Goal: Find specific page/section: Find specific page/section

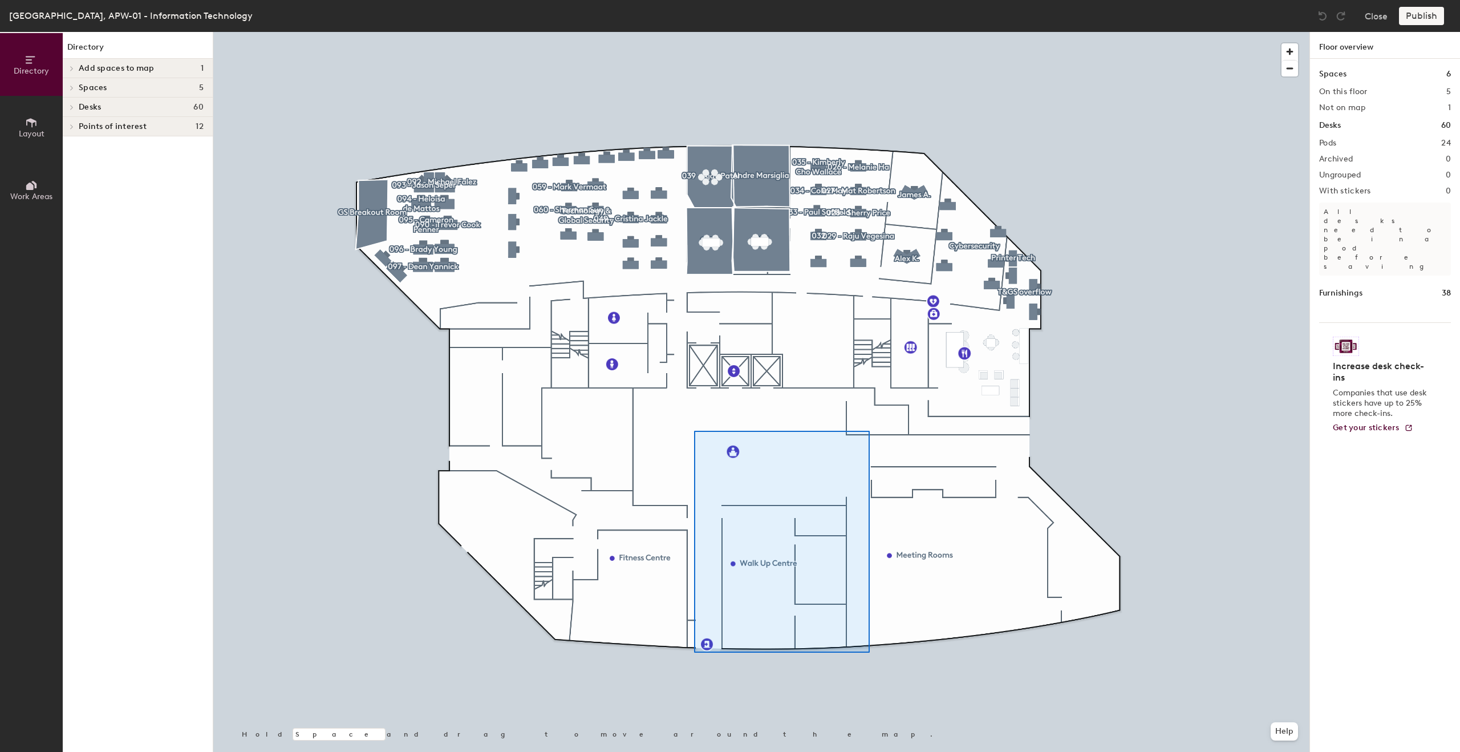
click at [861, 32] on div at bounding box center [761, 32] width 1096 height 0
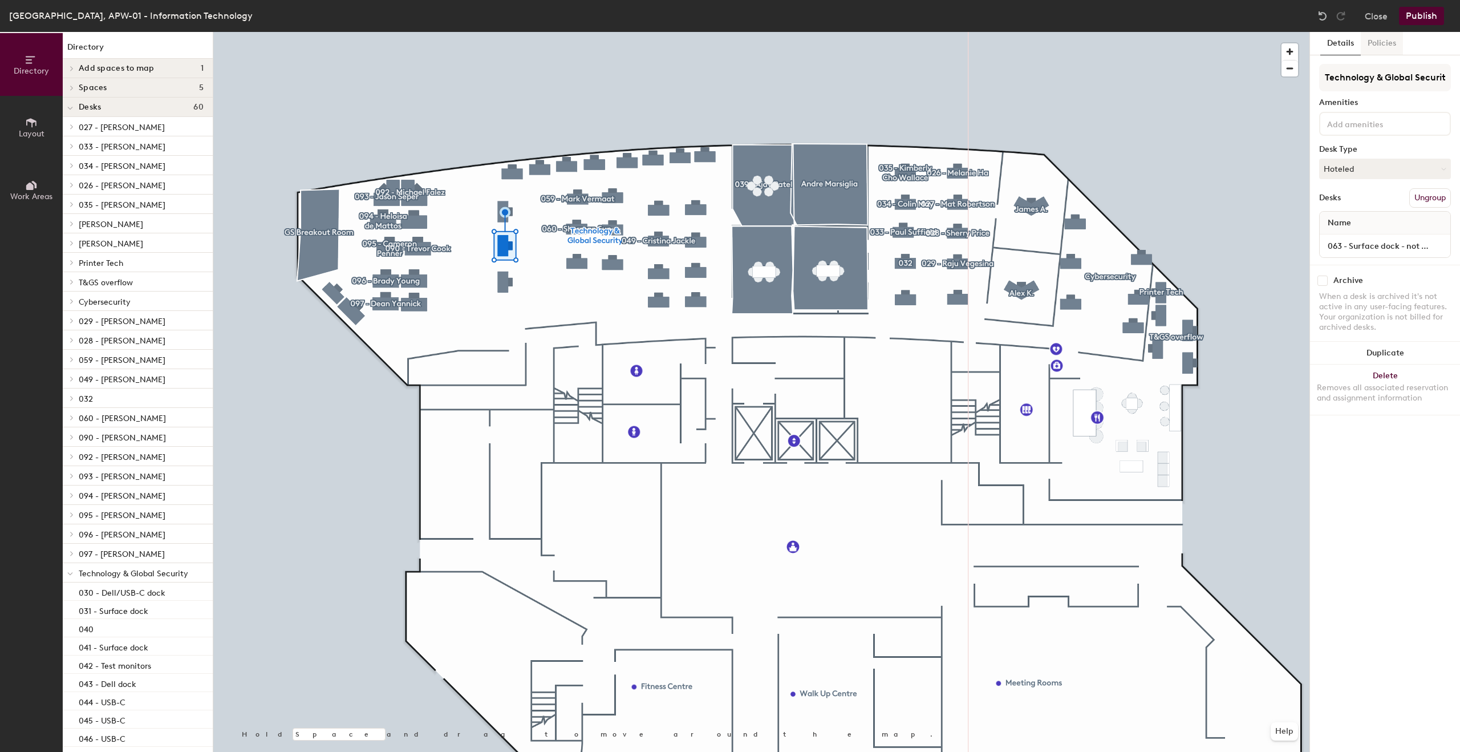
click at [1376, 42] on button "Policies" at bounding box center [1382, 43] width 42 height 23
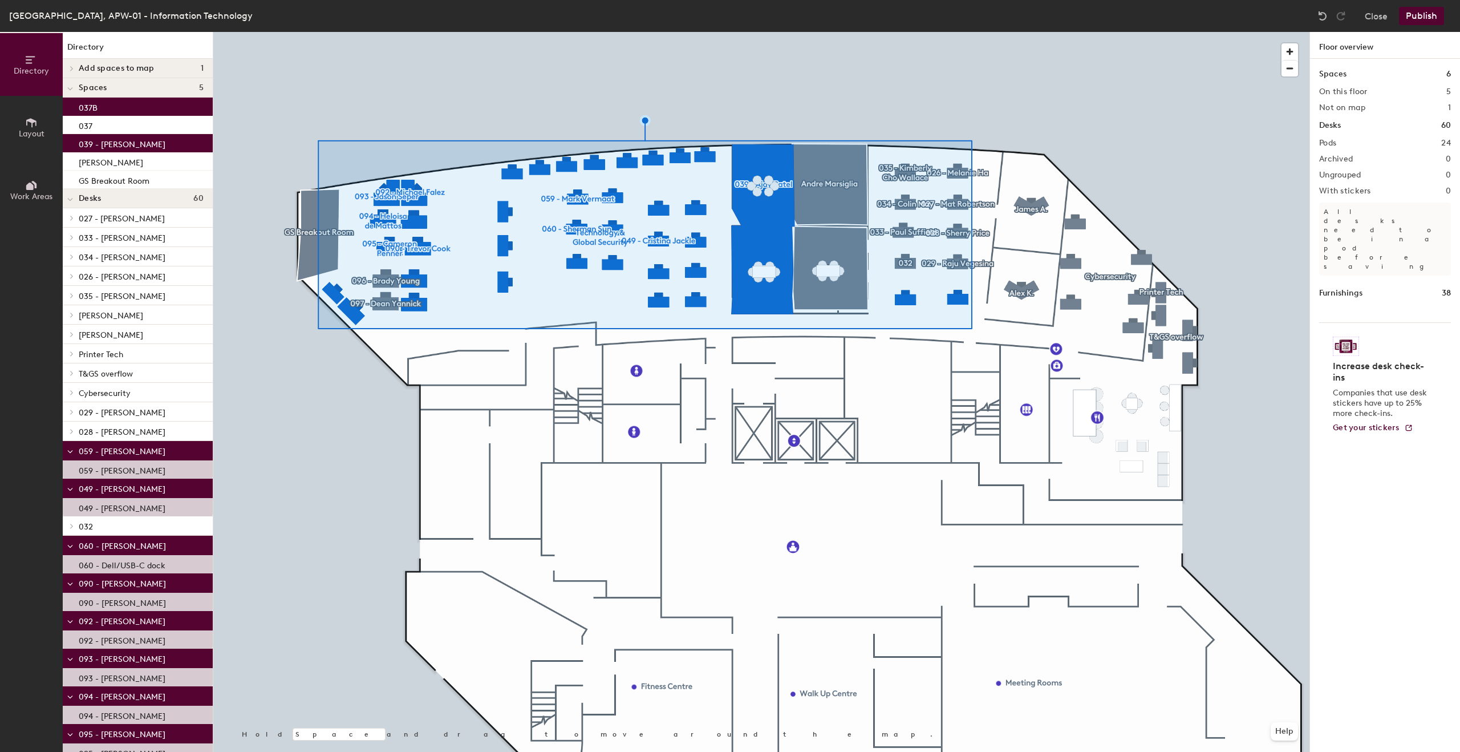
click at [133, 452] on span "059 - [PERSON_NAME]" at bounding box center [122, 452] width 87 height 10
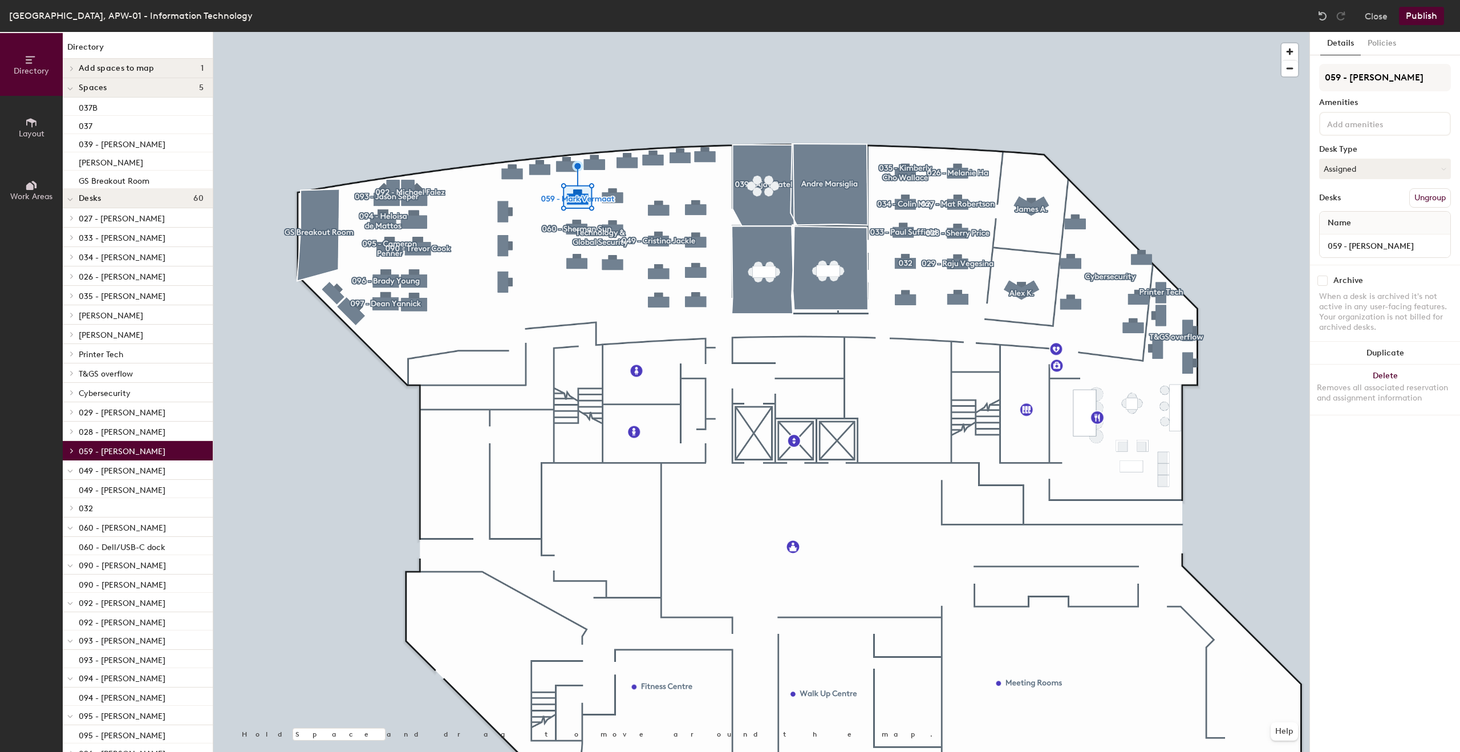
click at [67, 476] on div at bounding box center [70, 469] width 15 height 19
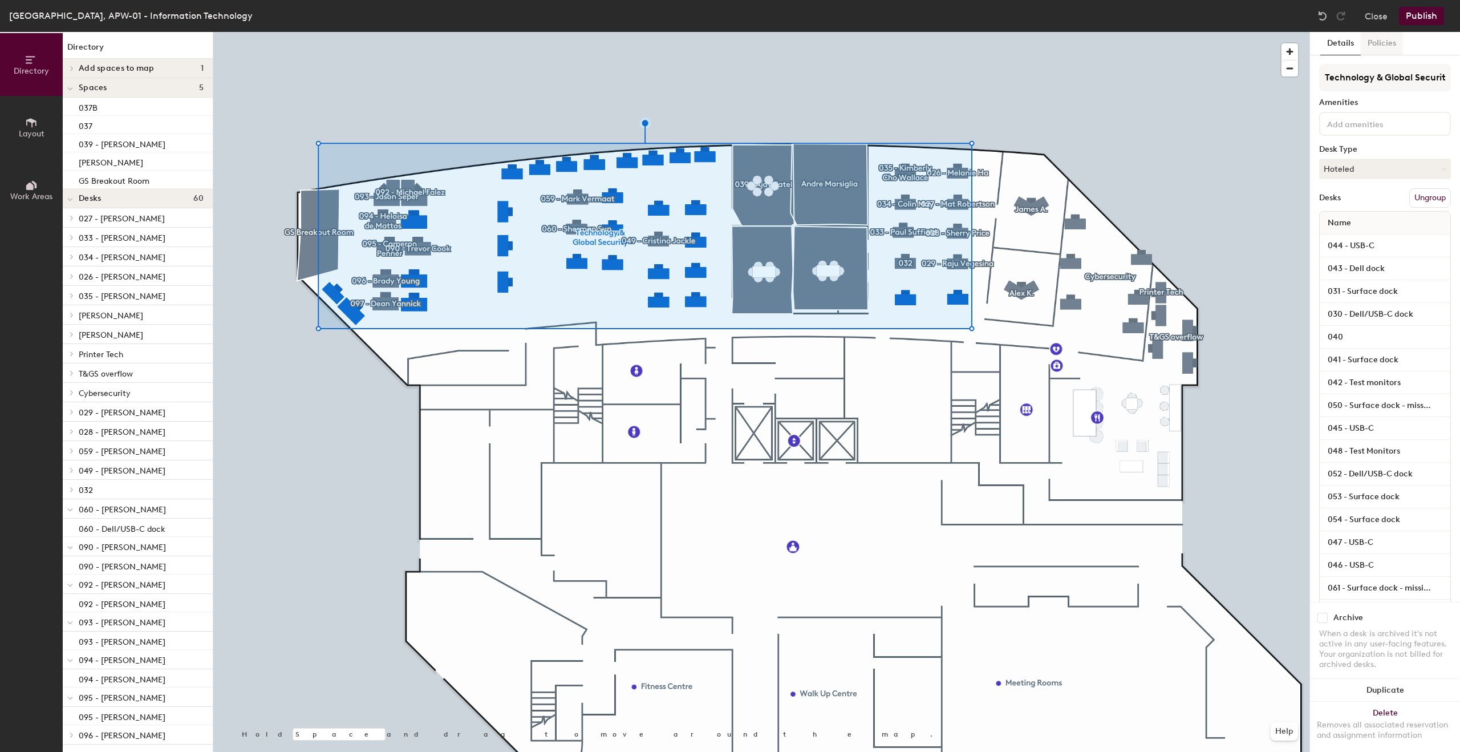
click at [1392, 53] on button "Policies" at bounding box center [1382, 43] width 42 height 23
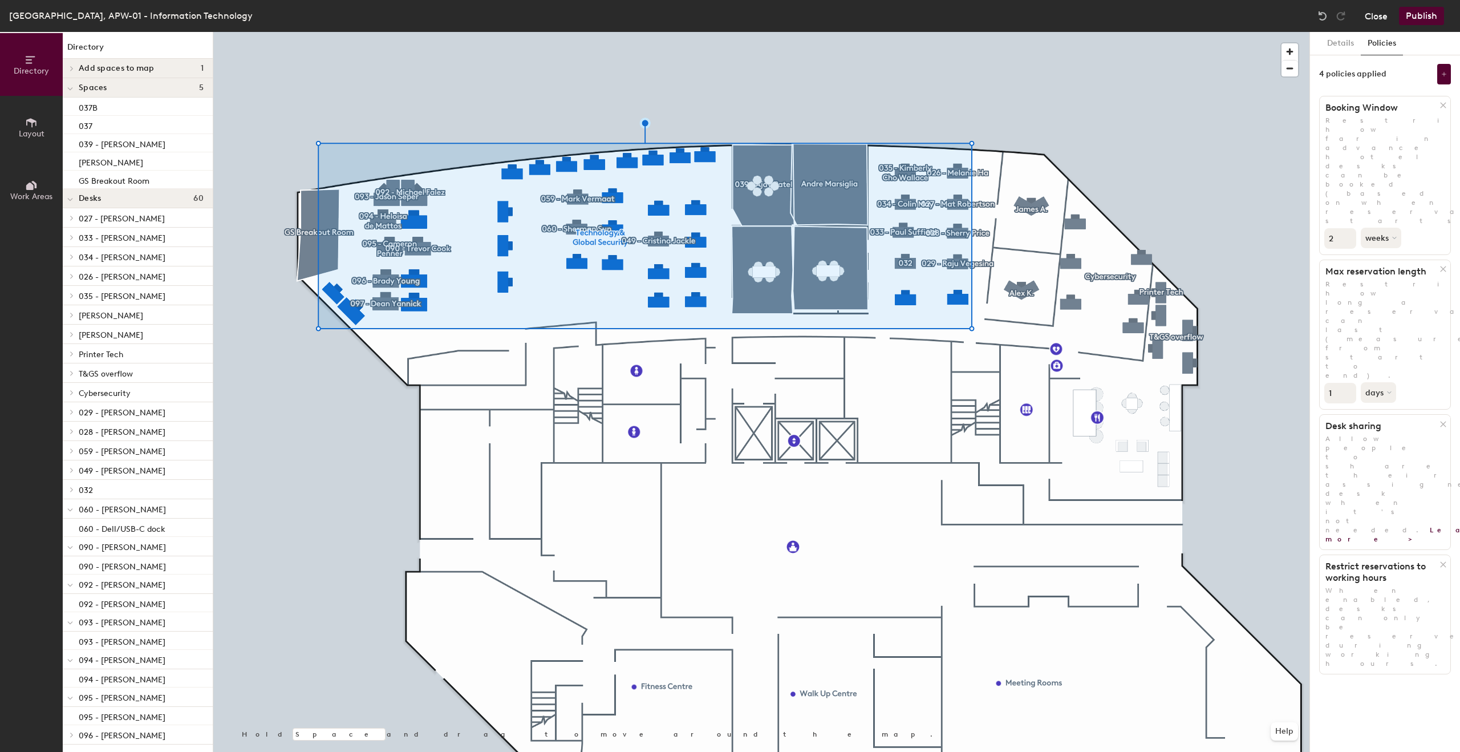
click at [1384, 20] on button "Close" at bounding box center [1376, 16] width 23 height 18
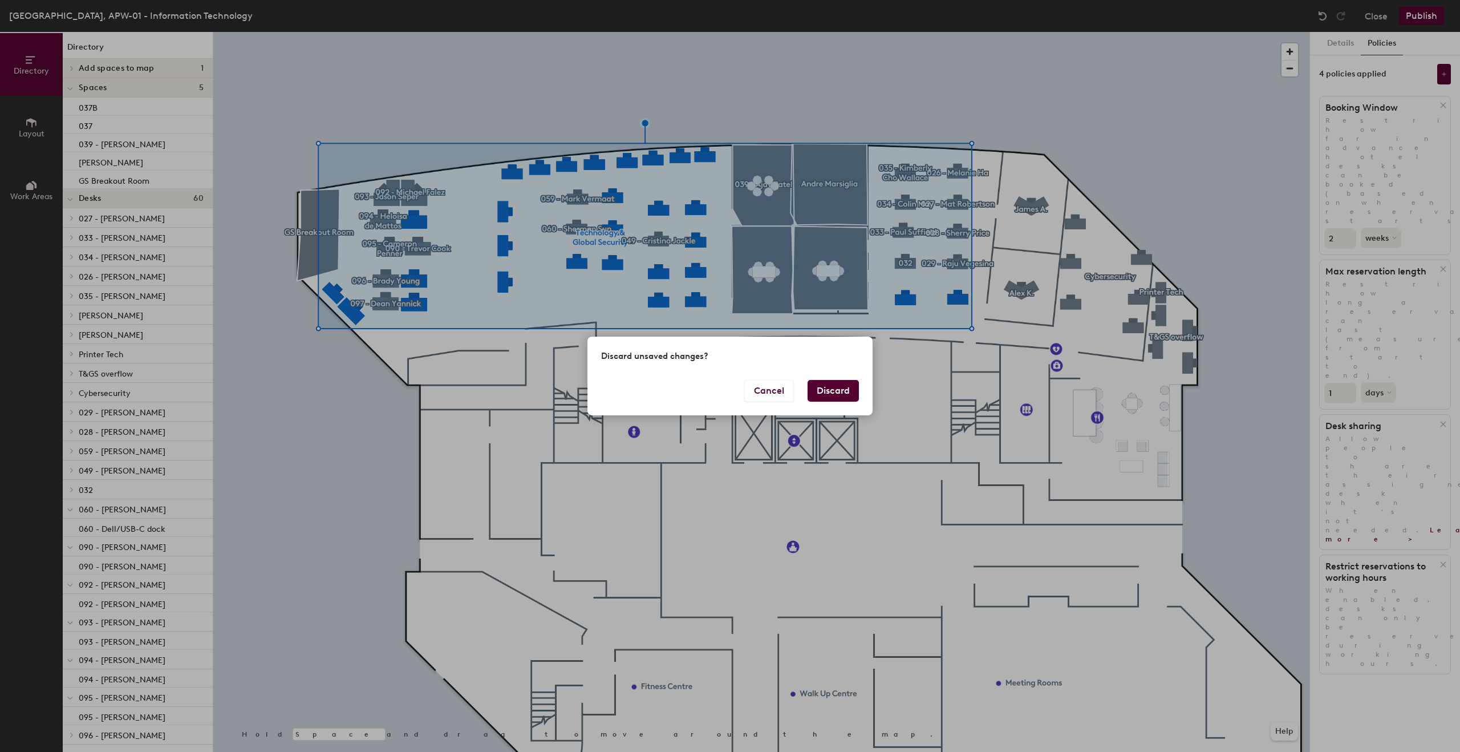
click at [845, 396] on button "Discard" at bounding box center [833, 391] width 51 height 22
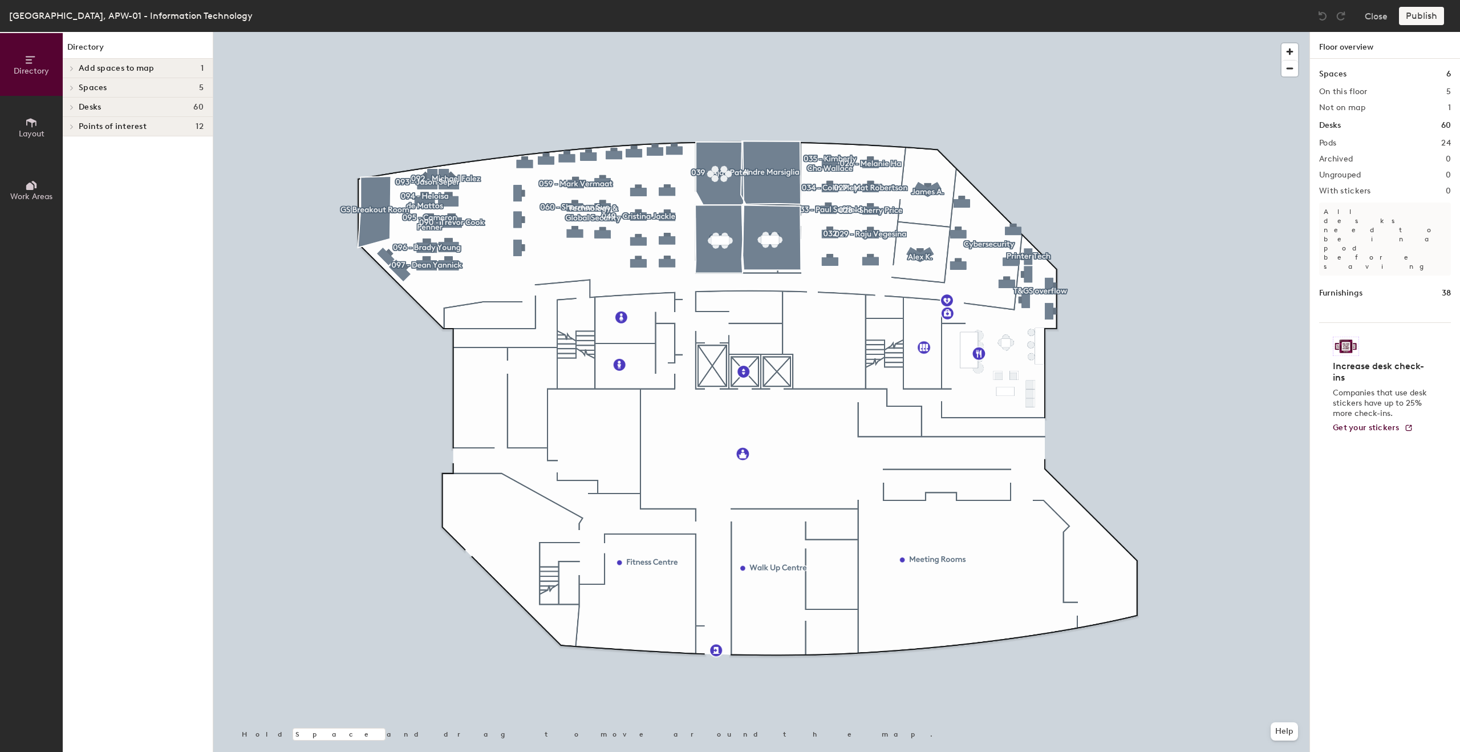
click at [86, 107] on span "Desks" at bounding box center [90, 107] width 22 height 9
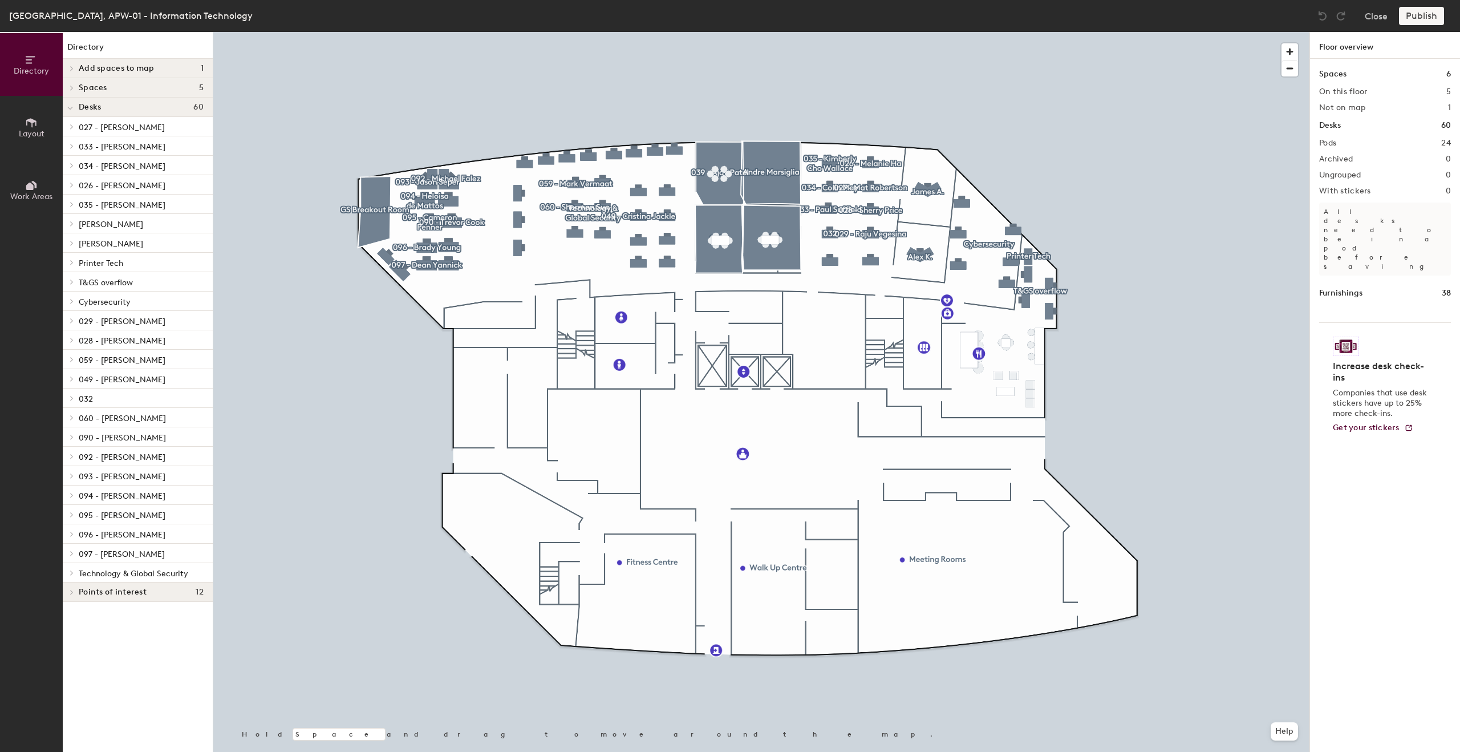
click at [477, 32] on div at bounding box center [761, 32] width 1096 height 0
